Goal: Find specific page/section: Find specific page/section

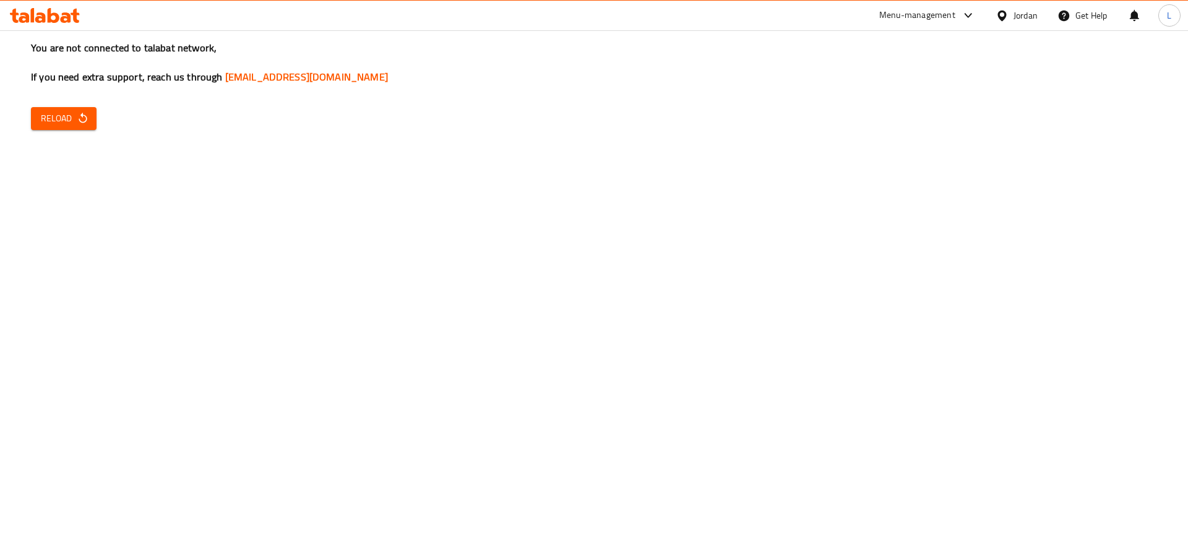
click at [92, 213] on div "You are not connected to talabat network, If you need extra support, reach us t…" at bounding box center [594, 269] width 1188 height 538
click at [43, 120] on span "Reload" at bounding box center [64, 118] width 46 height 15
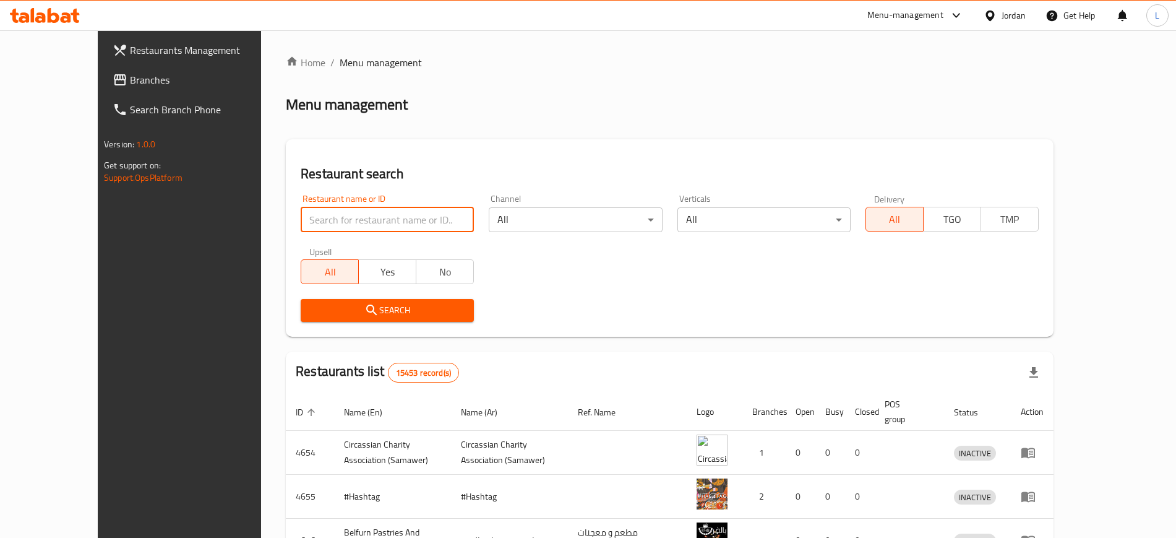
click at [346, 224] on input "search" at bounding box center [387, 219] width 173 height 25
type input "marouf"
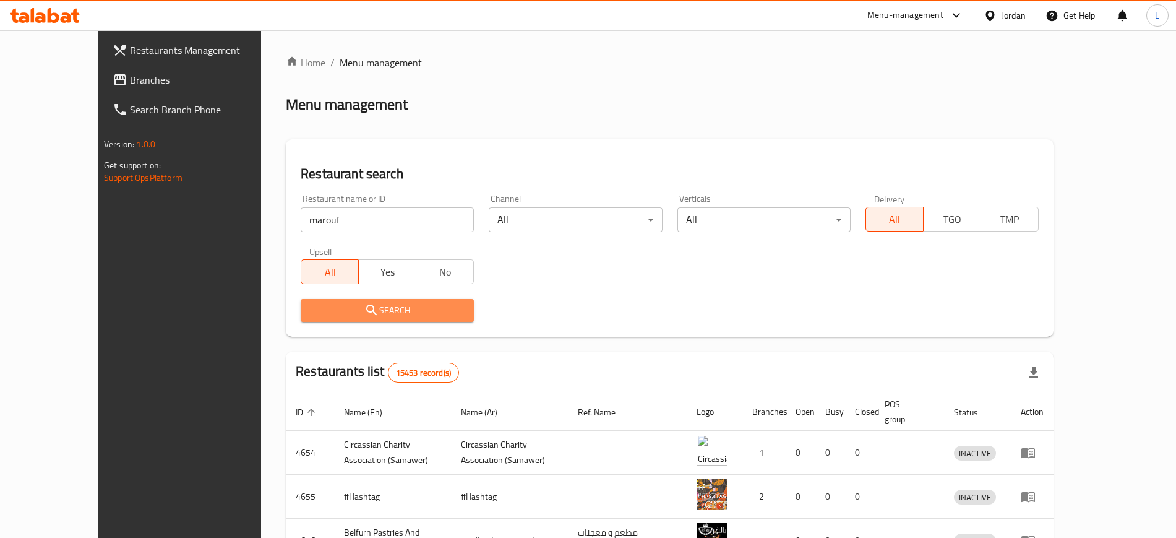
click at [352, 311] on span "Search" at bounding box center [387, 309] width 153 height 15
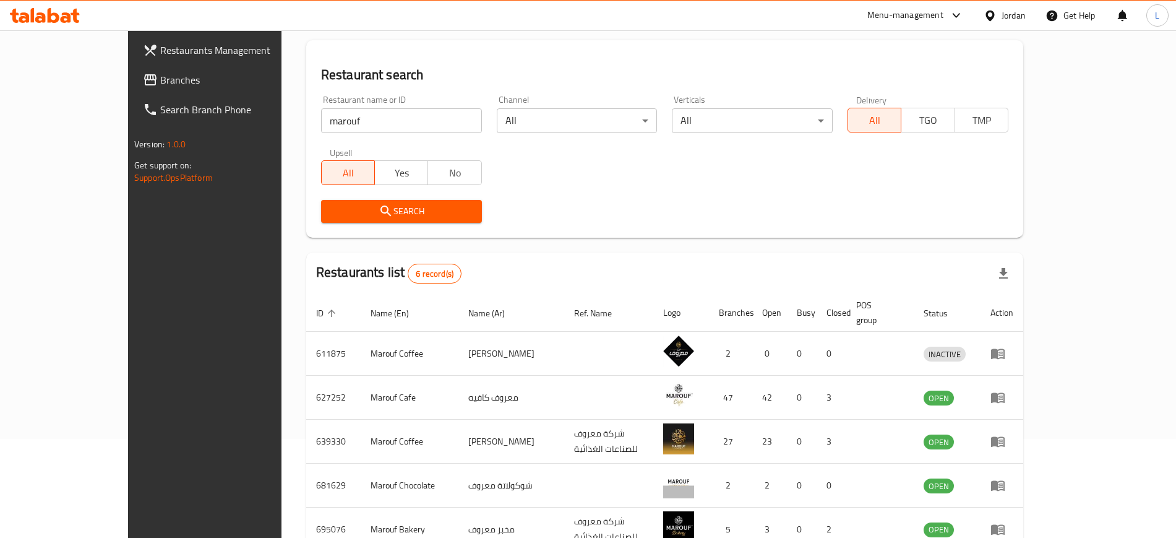
scroll to position [210, 0]
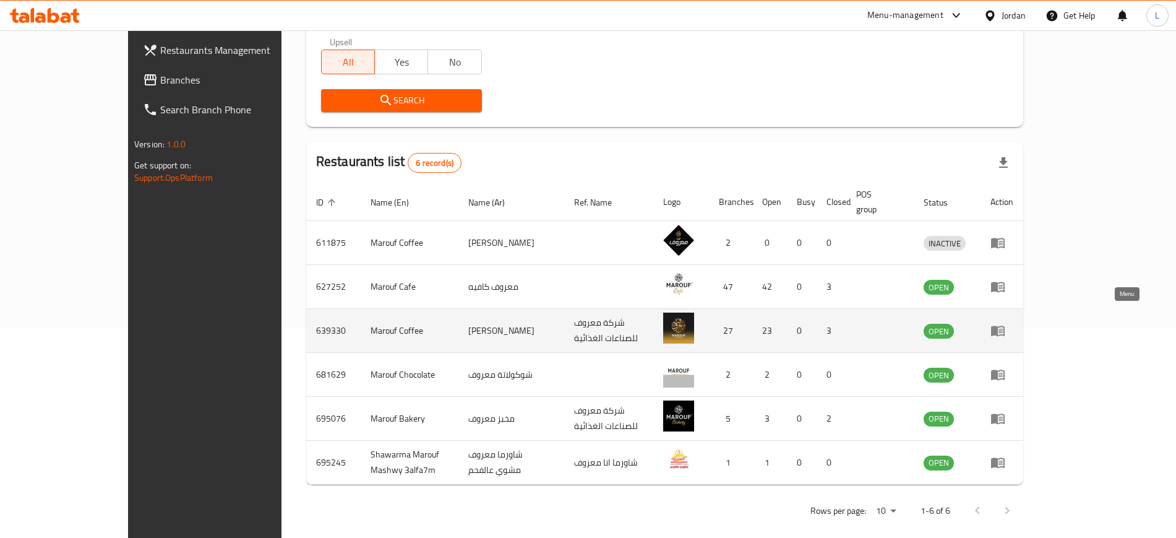
click at [1005, 326] on icon "enhanced table" at bounding box center [998, 331] width 14 height 11
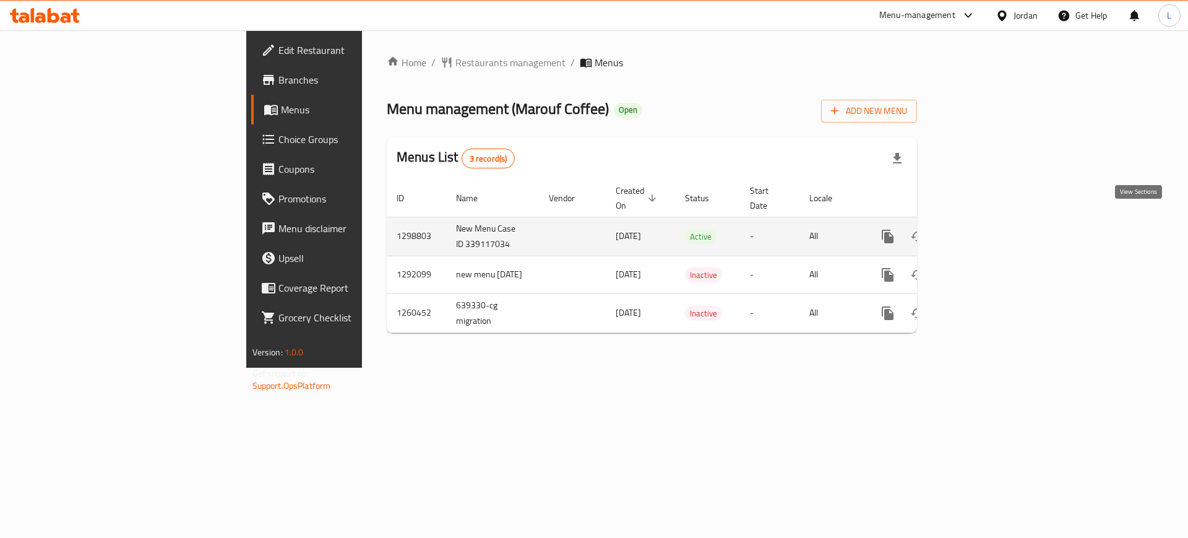
click at [984, 229] on icon "enhanced table" at bounding box center [976, 236] width 15 height 15
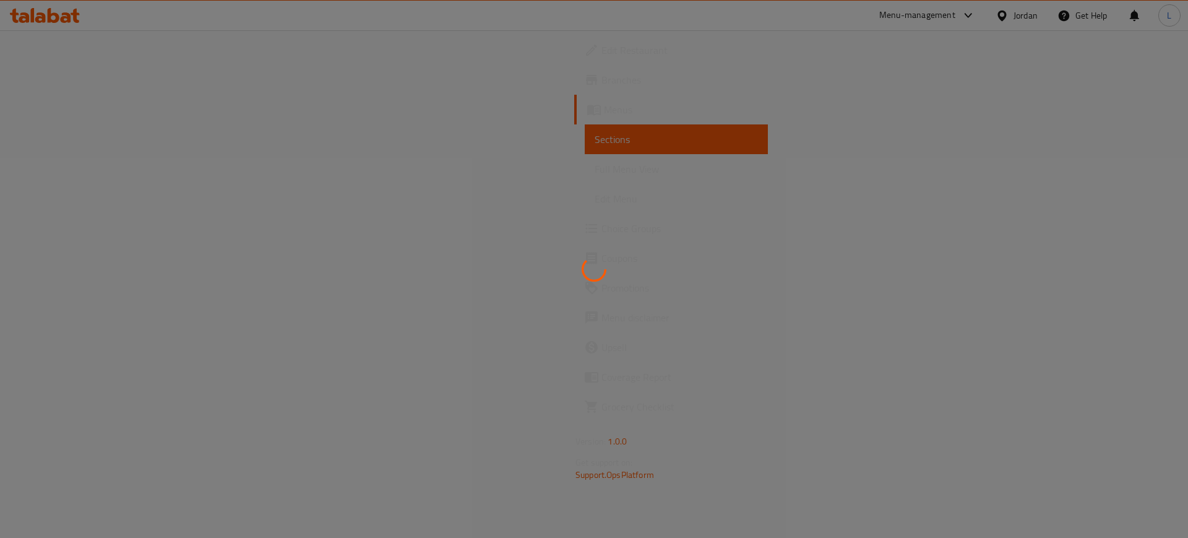
click at [59, 84] on div at bounding box center [594, 269] width 1188 height 538
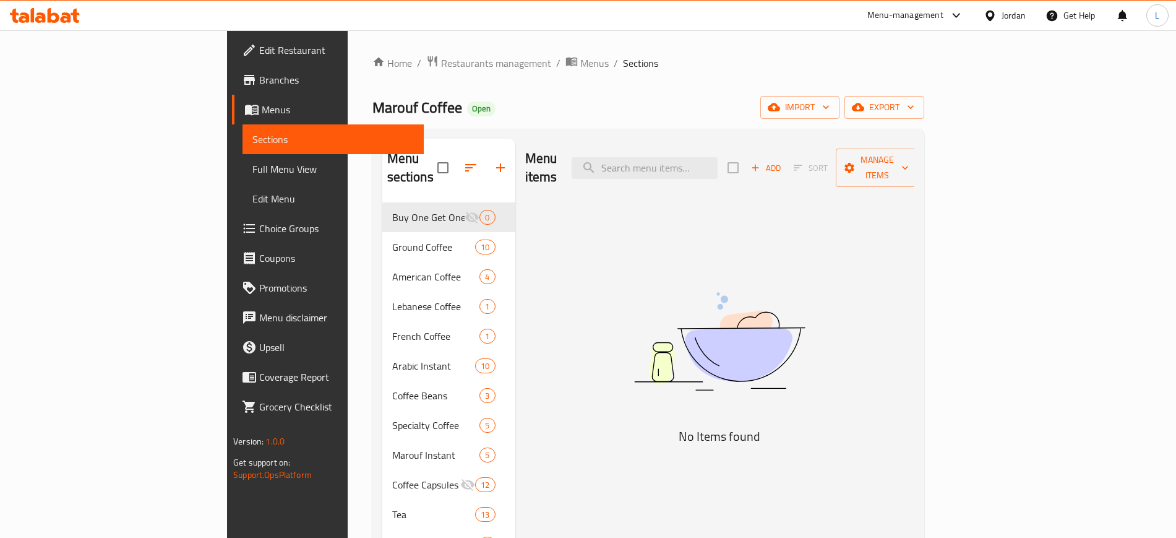
click at [259, 84] on span "Branches" at bounding box center [336, 79] width 154 height 15
